Goal: Navigation & Orientation: Find specific page/section

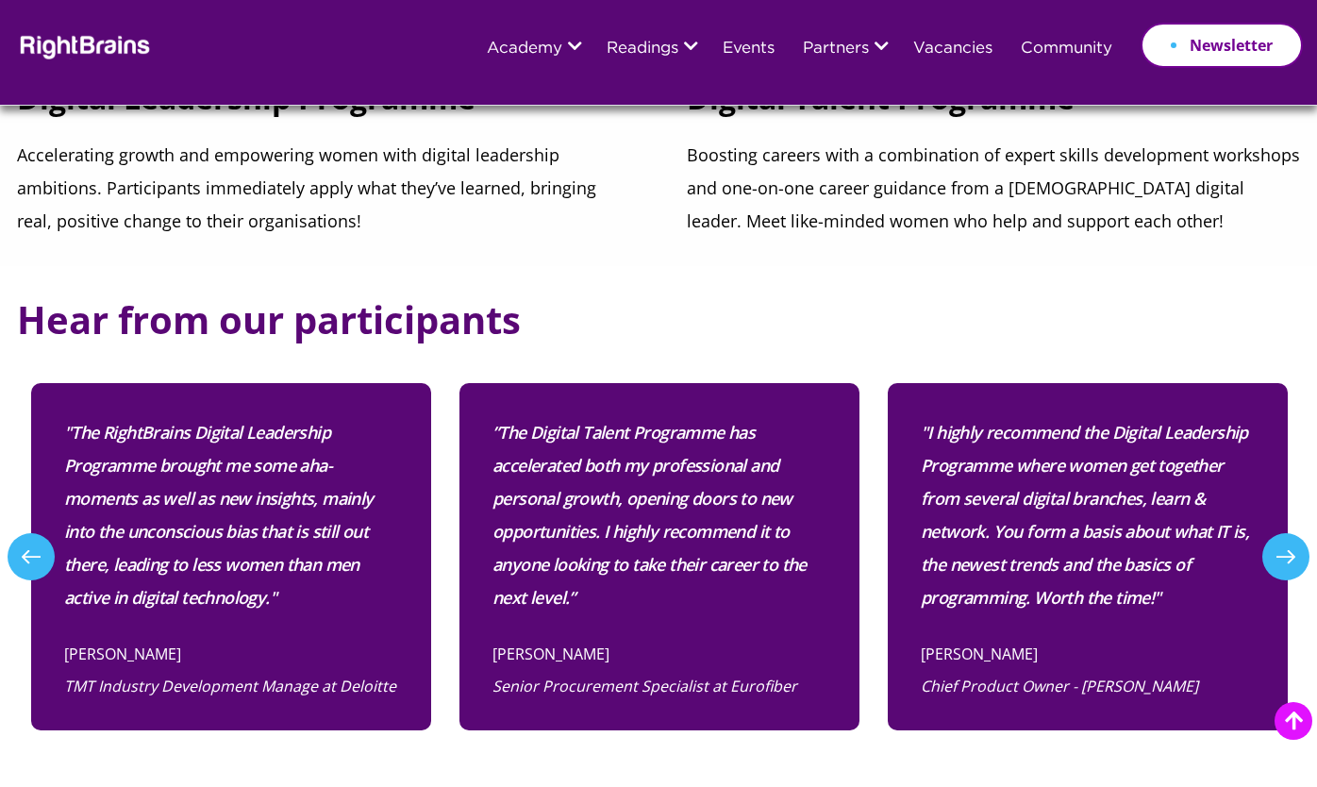
scroll to position [1110, 0]
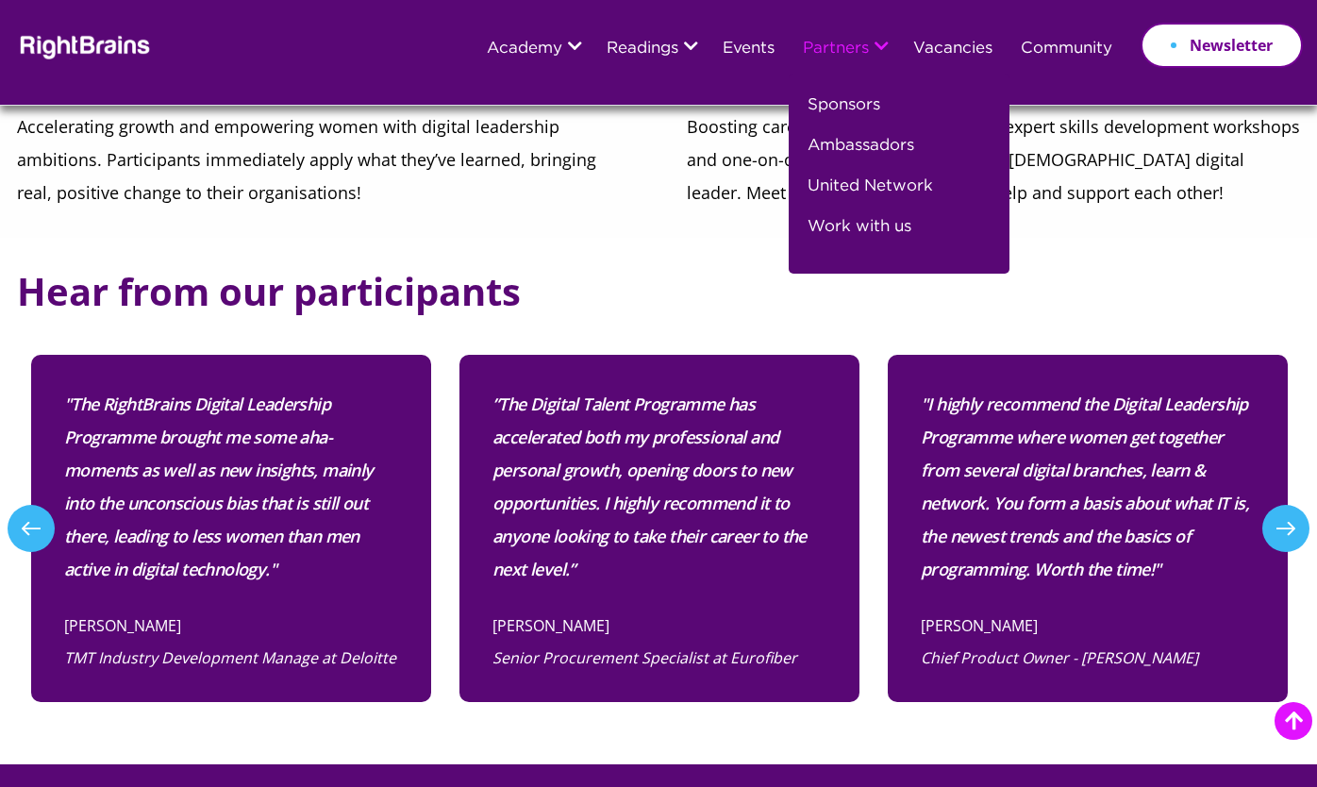
click at [839, 55] on link "Partners" at bounding box center [836, 49] width 66 height 17
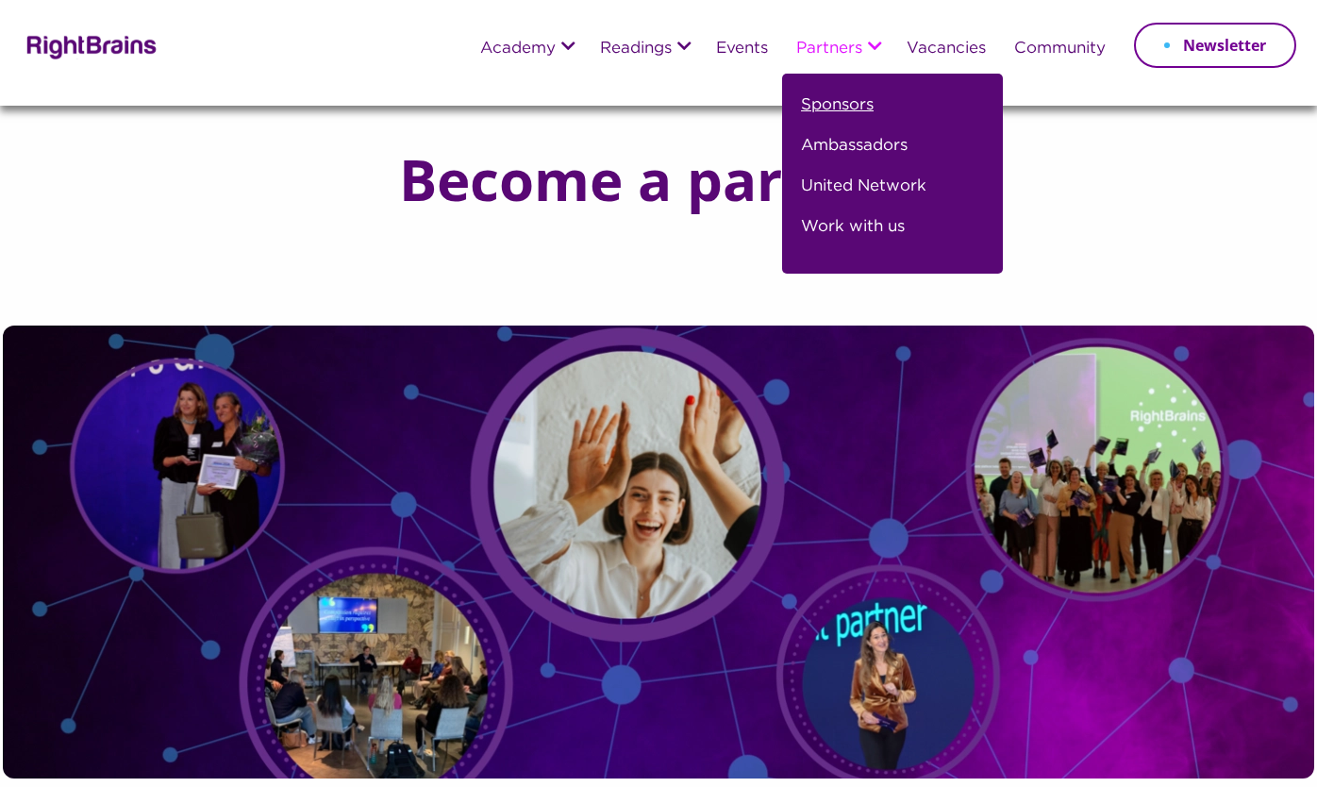
click at [840, 114] on link "Sponsors" at bounding box center [837, 112] width 73 height 41
